Goal: Navigation & Orientation: Find specific page/section

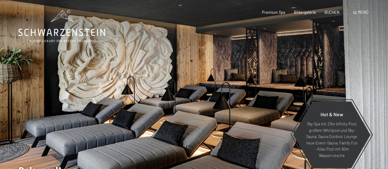
click at [73, 33] on icon at bounding box center [61, 32] width 87 height 7
